Goal: Task Accomplishment & Management: Manage account settings

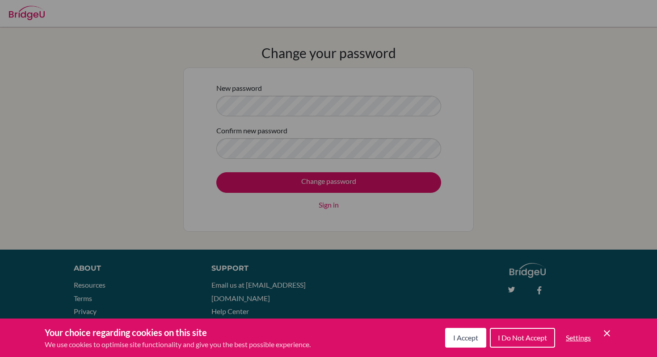
click at [606, 328] on icon "Cookie Control Close Icon" at bounding box center [606, 333] width 11 height 11
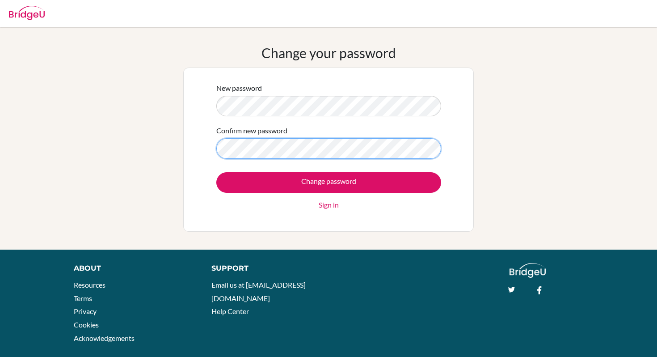
click at [216, 172] on input "Change password" at bounding box center [328, 182] width 225 height 21
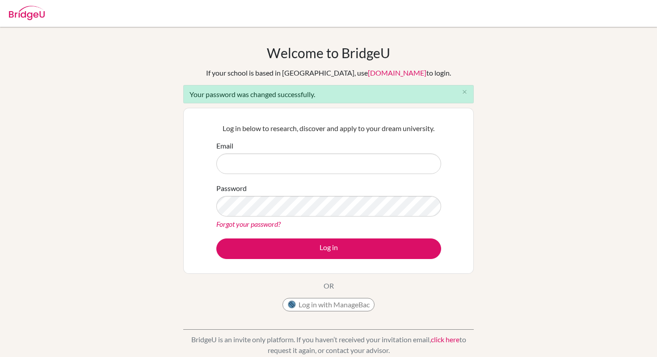
type input "[EMAIL_ADDRESS][DOMAIN_NAME]"
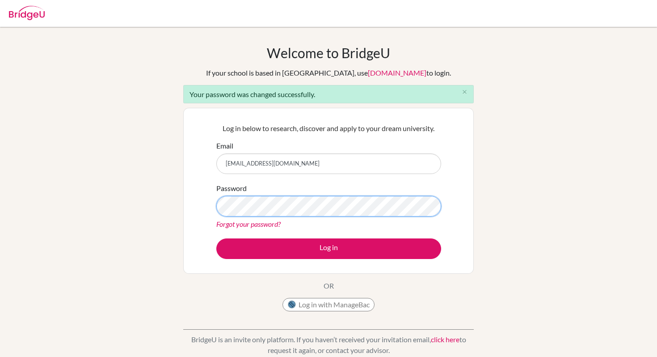
click at [216, 238] on button "Log in" at bounding box center [328, 248] width 225 height 21
